Goal: Task Accomplishment & Management: Use online tool/utility

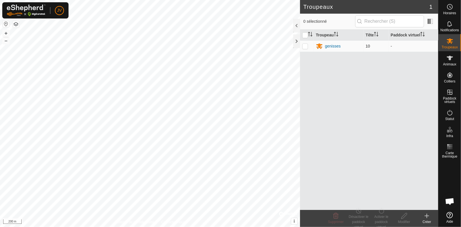
click at [306, 46] on p-checkbox at bounding box center [305, 46] width 6 height 5
checkbox input "true"
click at [4, 34] on button "+" at bounding box center [6, 33] width 7 height 7
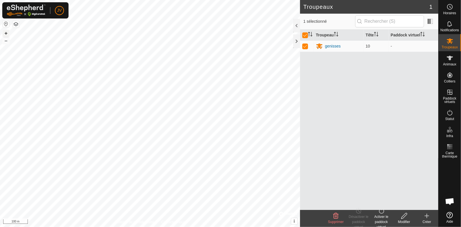
click at [4, 34] on button "+" at bounding box center [6, 33] width 7 height 7
click at [0, 218] on html "JV Horaires Notifications Troupeaux Animaux Colliers Paddock virtuels Statut In…" at bounding box center [230, 113] width 461 height 227
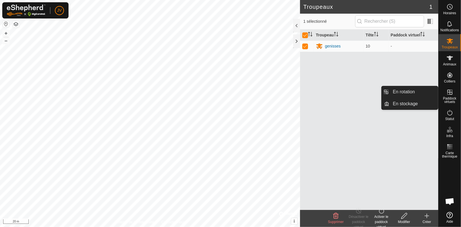
click at [449, 94] on icon at bounding box center [450, 92] width 7 height 7
click at [408, 104] on link "En stockage" at bounding box center [414, 103] width 49 height 11
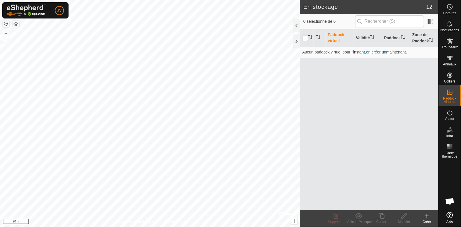
click at [426, 218] on icon at bounding box center [427, 216] width 7 height 7
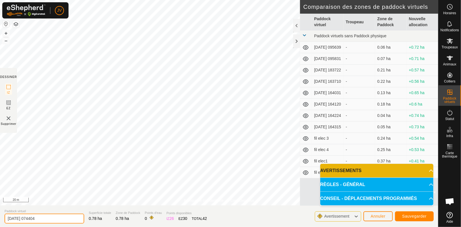
click at [45, 220] on input "[DATE] 074404" at bounding box center [45, 219] width 80 height 10
type input "2"
type input "fil elec6"
click at [409, 214] on span "Sauvegarder" at bounding box center [414, 216] width 24 height 5
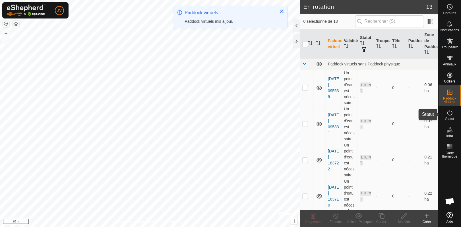
click at [449, 116] on icon at bounding box center [450, 112] width 7 height 7
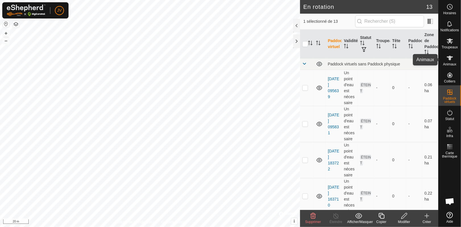
click at [452, 59] on icon at bounding box center [450, 58] width 7 height 7
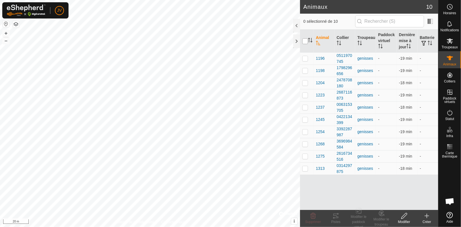
click at [305, 40] on input "checkbox" at bounding box center [305, 41] width 6 height 6
checkbox input "true"
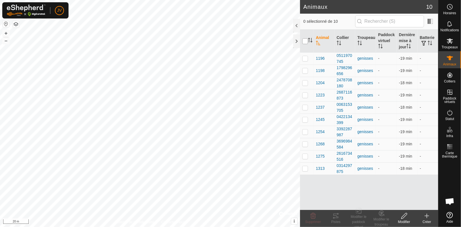
checkbox input "true"
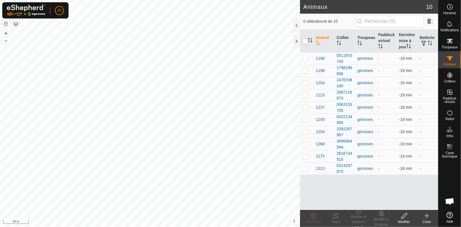
checkbox input "true"
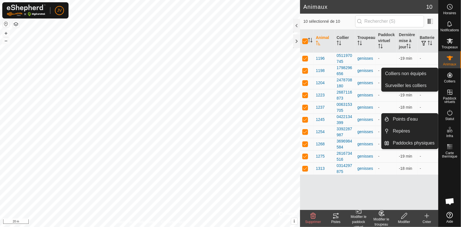
click at [452, 79] on es-neckbands-svg-icon at bounding box center [450, 75] width 10 height 9
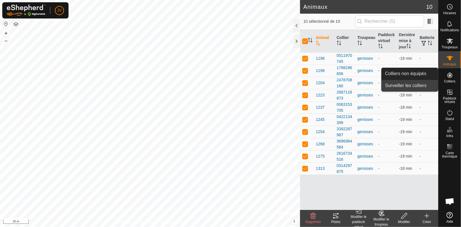
click at [418, 84] on link "Surveiller les colliers" at bounding box center [410, 85] width 56 height 11
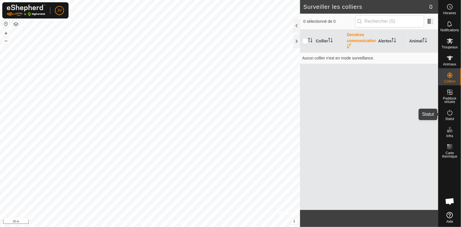
click at [452, 113] on icon at bounding box center [449, 113] width 5 height 6
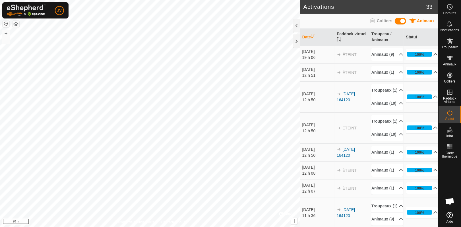
click at [380, 19] on span "Colliers" at bounding box center [385, 20] width 16 height 5
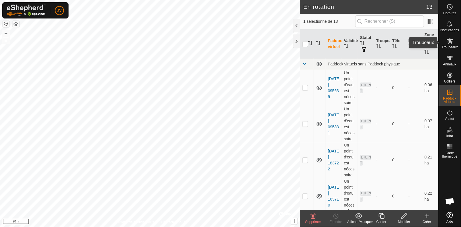
click at [449, 46] on span "Troupeaux" at bounding box center [450, 47] width 16 height 3
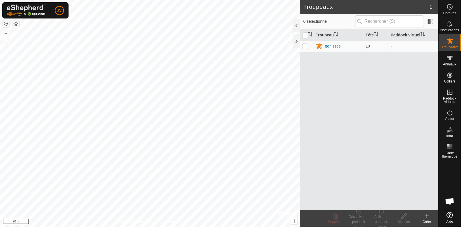
click at [306, 47] on p-checkbox at bounding box center [305, 46] width 6 height 5
checkbox input "true"
click at [379, 218] on div "Activer le paddock virtuel" at bounding box center [381, 221] width 23 height 15
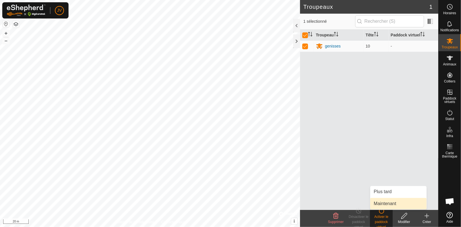
click at [385, 204] on link "Maintenant" at bounding box center [398, 203] width 56 height 11
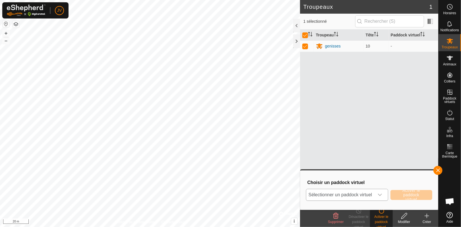
click at [368, 193] on span "Sélectionner un paddock virtuel" at bounding box center [340, 194] width 68 height 11
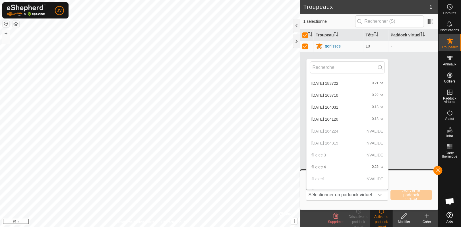
scroll to position [57, 0]
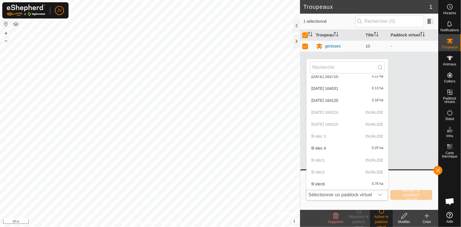
click at [334, 183] on li "fil elec6 0.78 ha" at bounding box center [348, 183] width 82 height 11
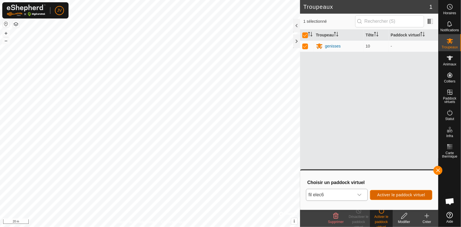
click at [389, 195] on span "Activer le paddock virtuel" at bounding box center [401, 195] width 48 height 5
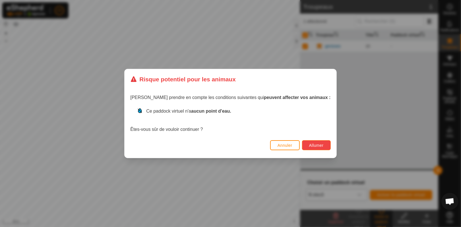
click at [302, 145] on button "Allumer" at bounding box center [316, 145] width 29 height 10
